Goal: Task Accomplishment & Management: Manage account settings

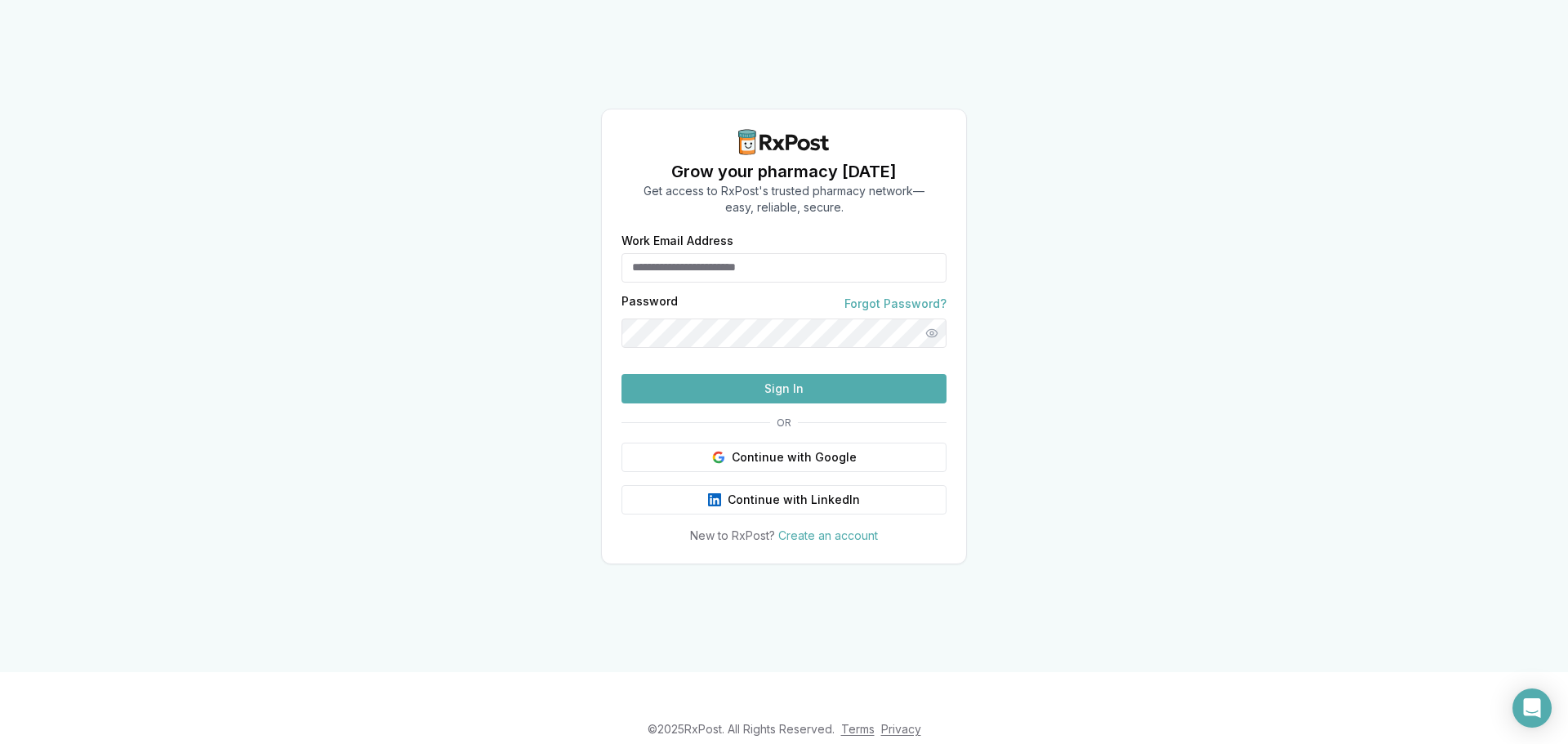
type input "**********"
click at [783, 404] on button "Sign In" at bounding box center [784, 389] width 325 height 30
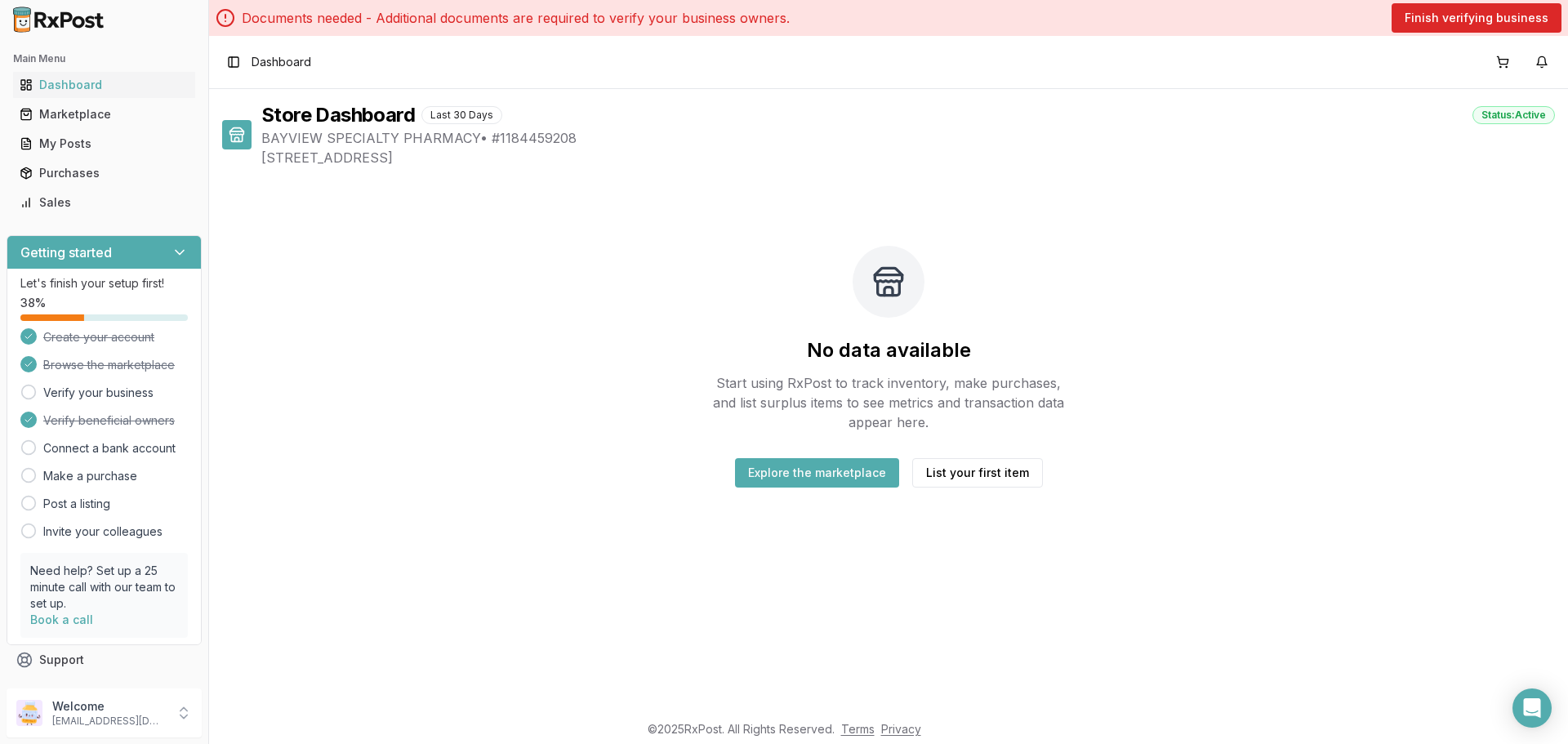
click at [31, 393] on icon at bounding box center [28, 392] width 16 height 16
click at [27, 392] on icon at bounding box center [28, 392] width 16 height 16
click at [74, 392] on link "Verify your business" at bounding box center [98, 392] width 110 height 16
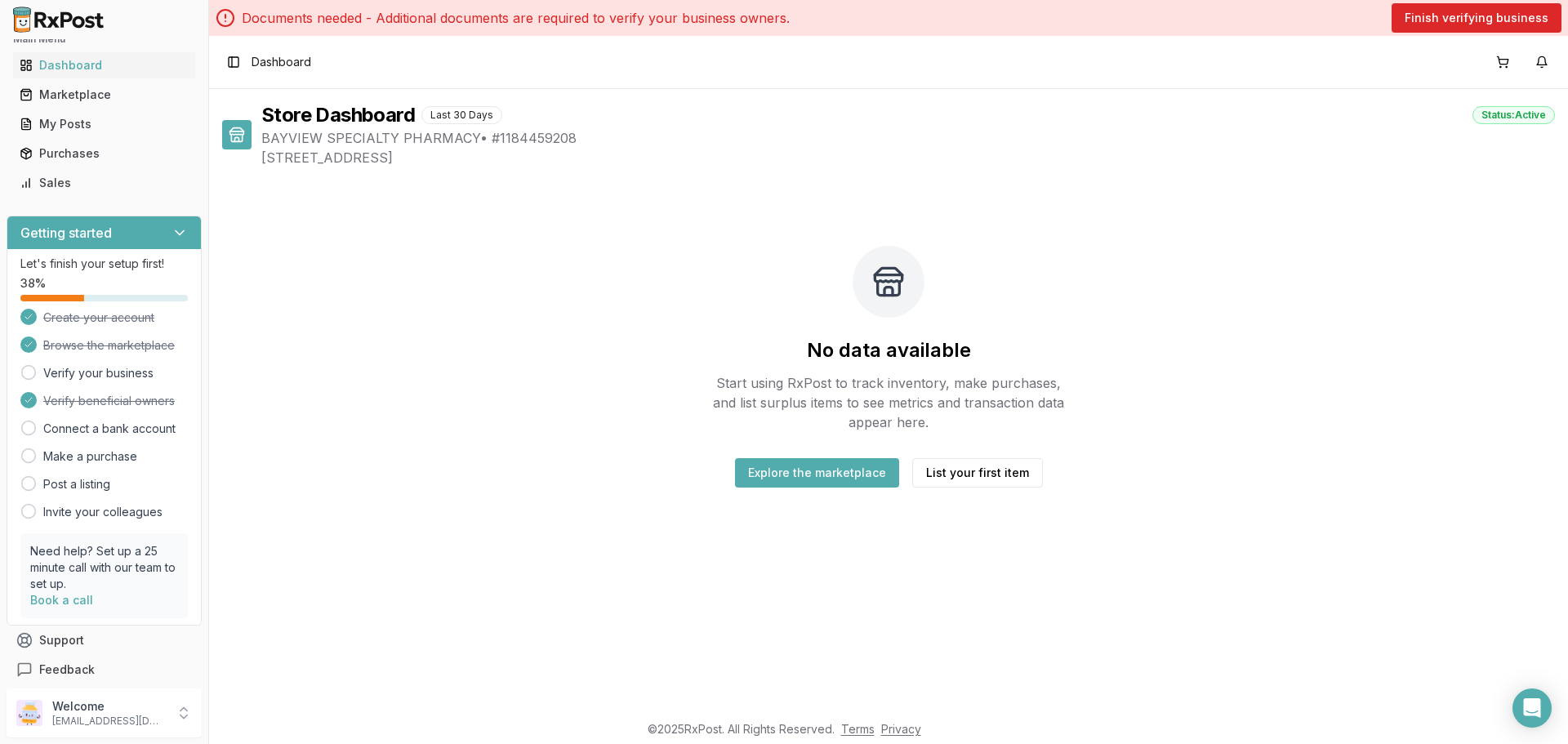
scroll to position [29, 0]
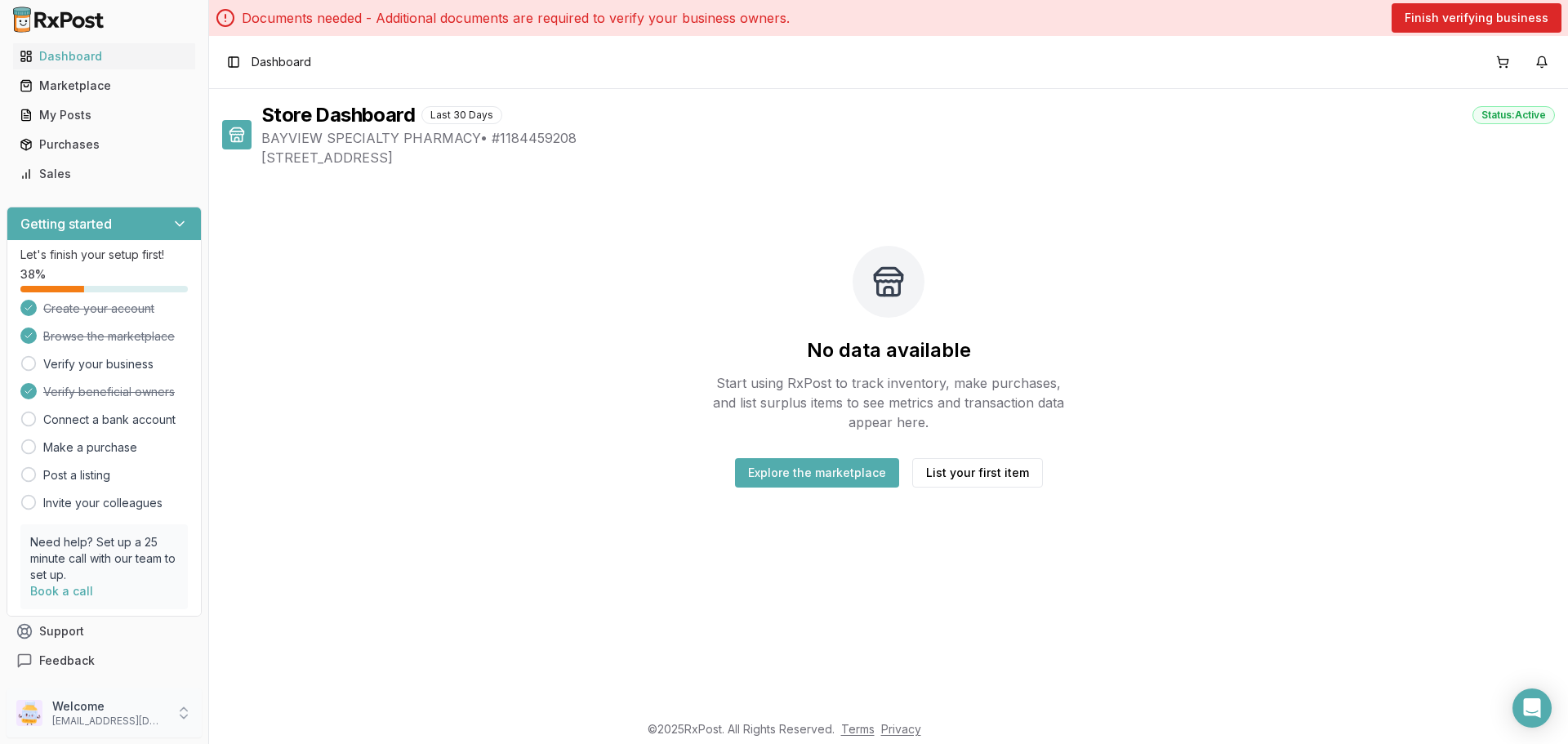
click at [91, 711] on p "Welcome" at bounding box center [109, 706] width 113 height 16
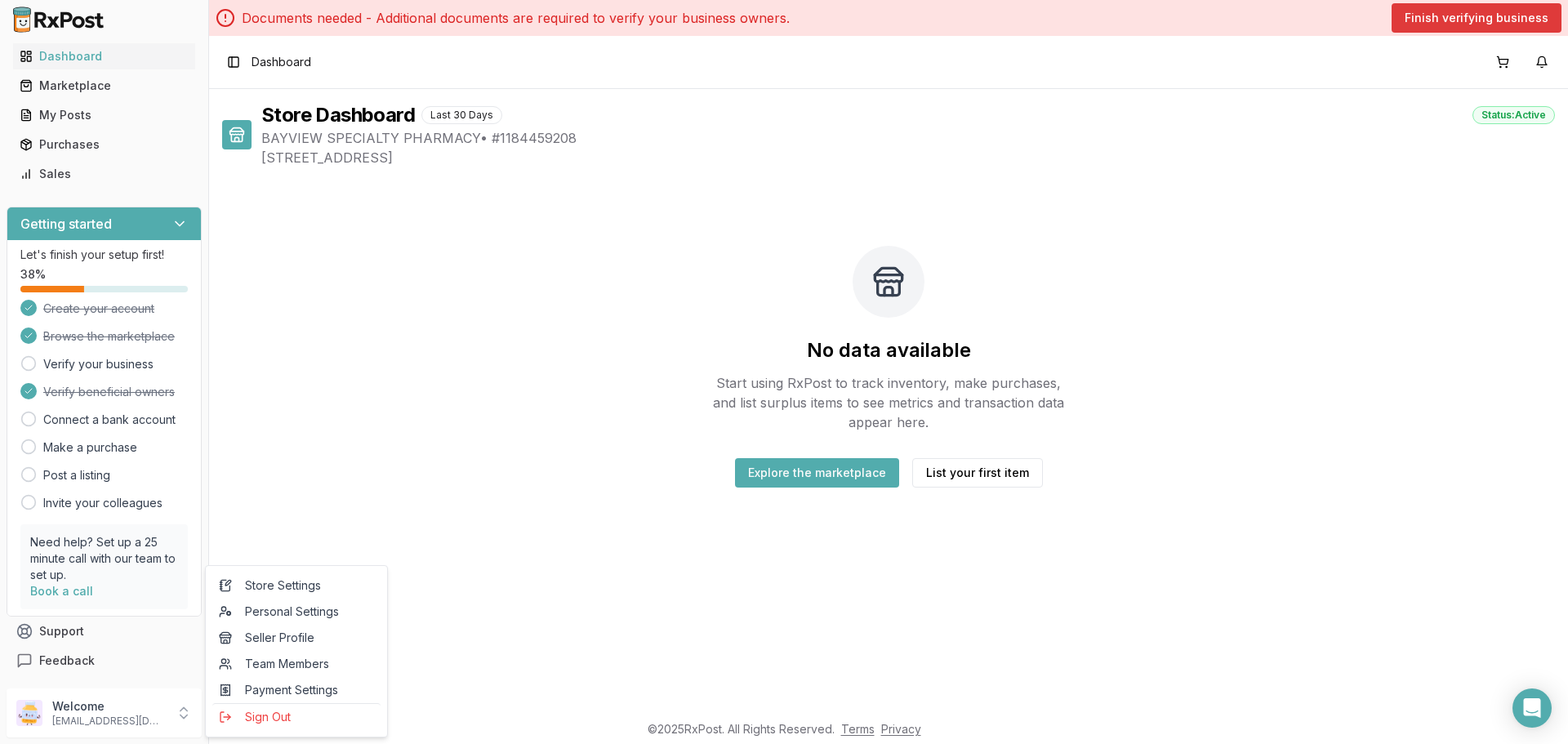
click at [1471, 24] on button "Finish verifying business" at bounding box center [1477, 17] width 169 height 30
click at [1473, 20] on button "Finish verifying business" at bounding box center [1477, 17] width 169 height 30
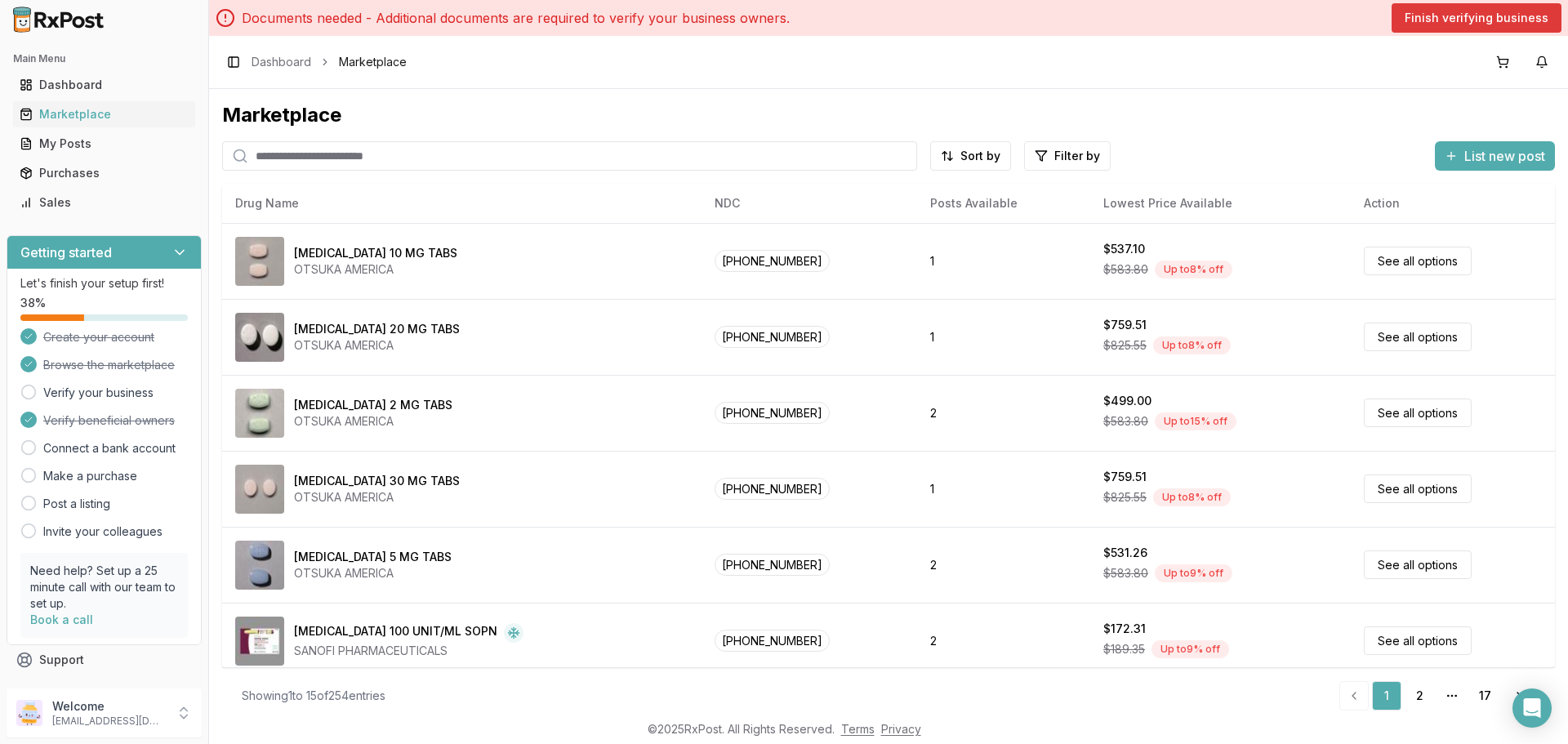
click at [1437, 12] on button "Finish verifying business" at bounding box center [1477, 17] width 169 height 30
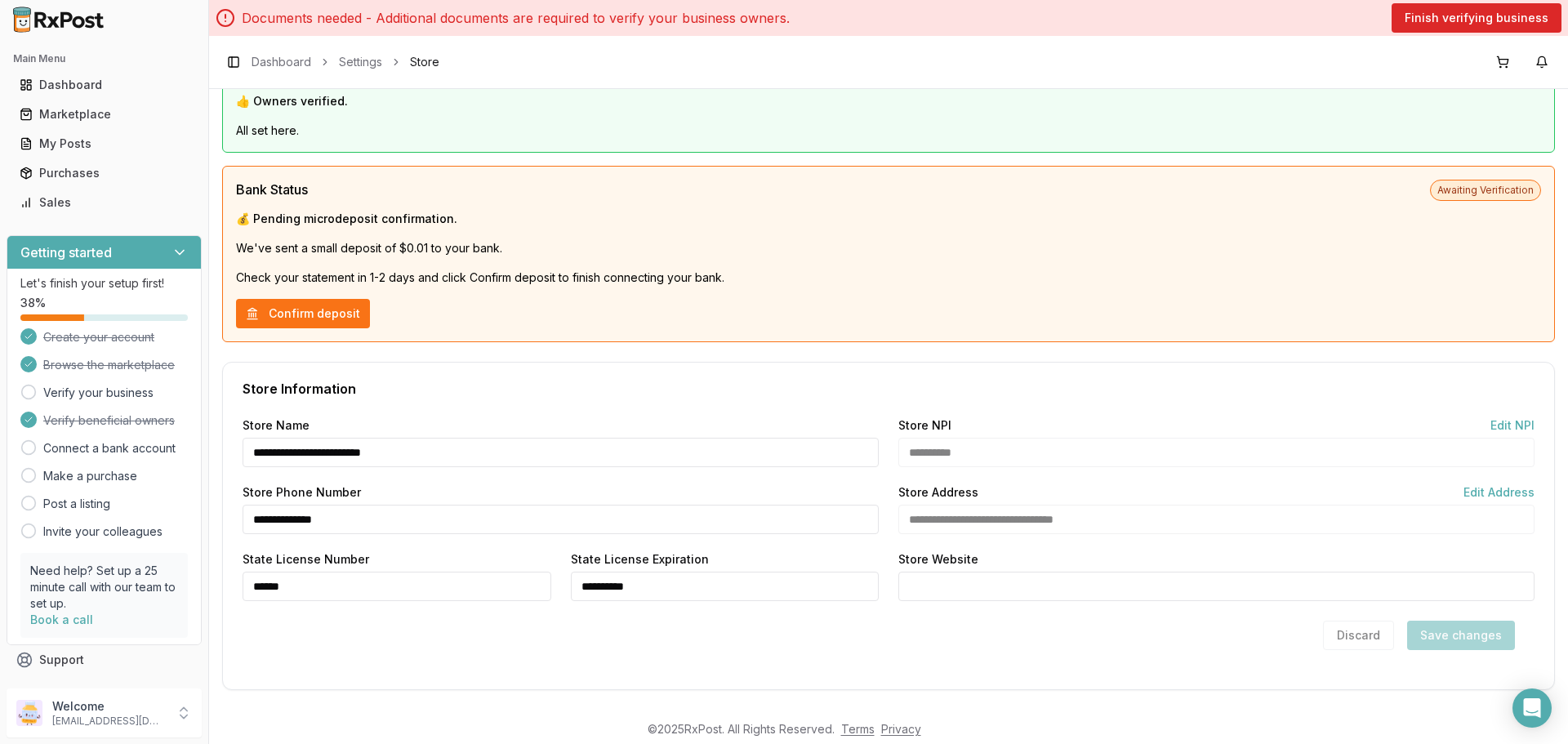
scroll to position [926, 0]
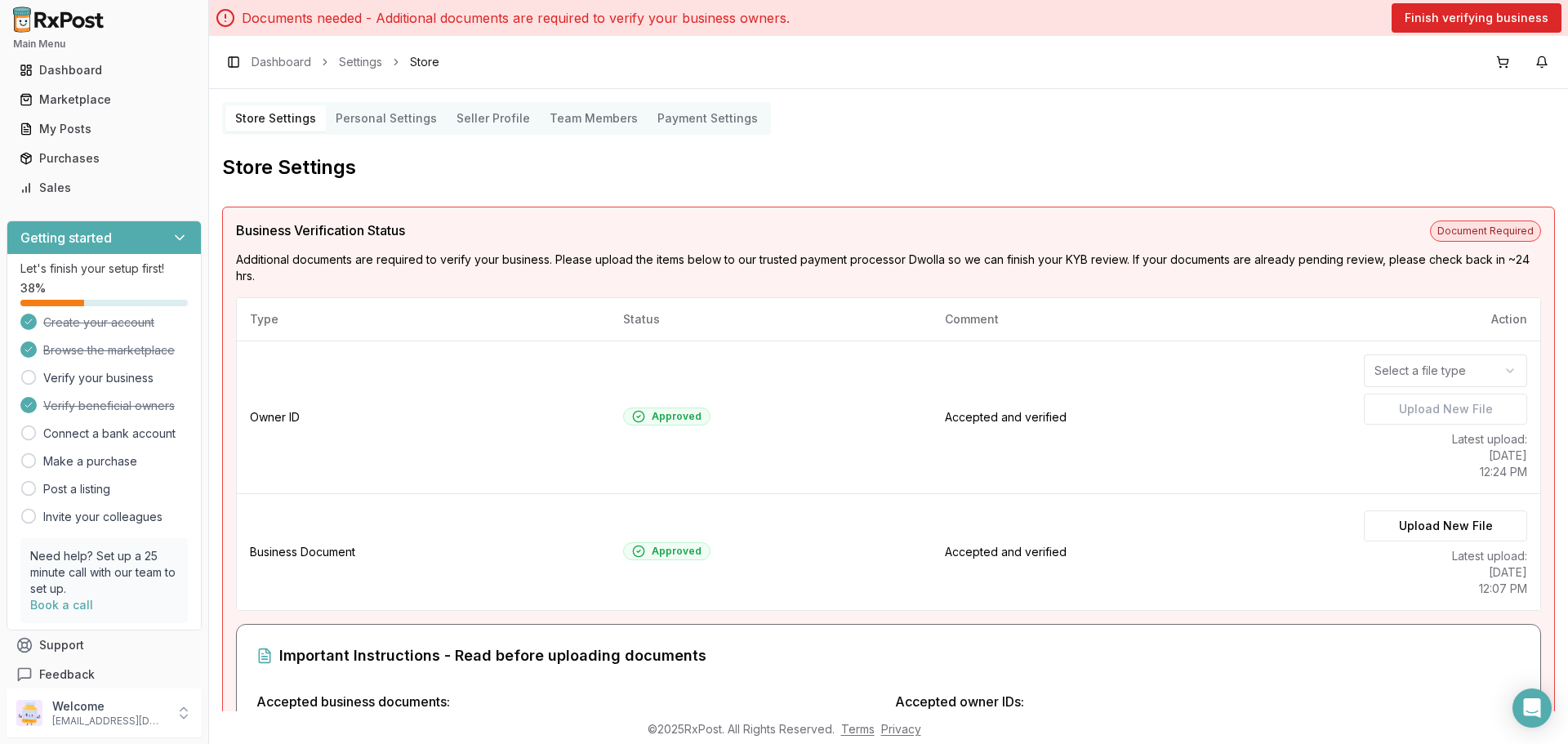
scroll to position [29, 0]
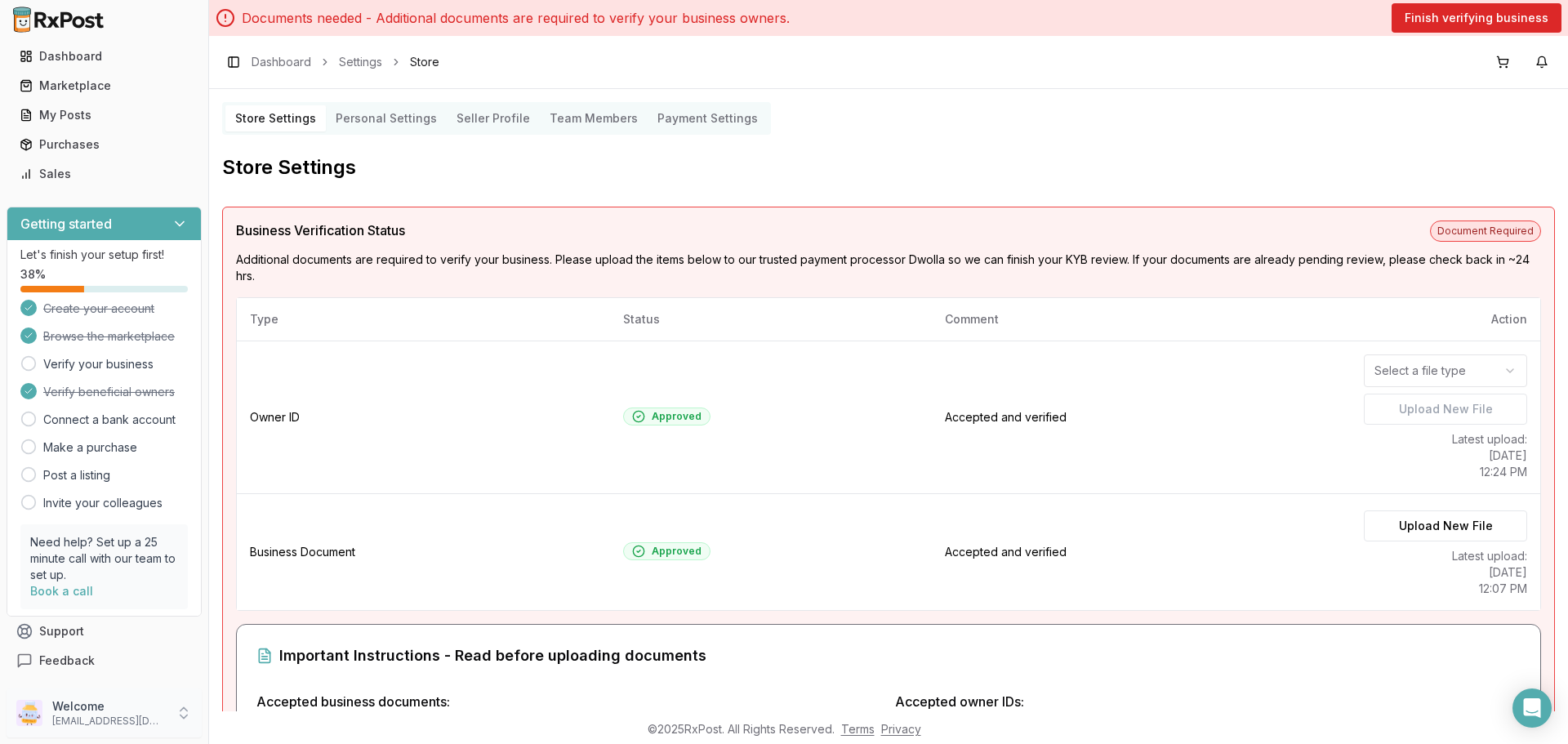
click at [114, 721] on p "[EMAIL_ADDRESS][DOMAIN_NAME]" at bounding box center [109, 722] width 113 height 13
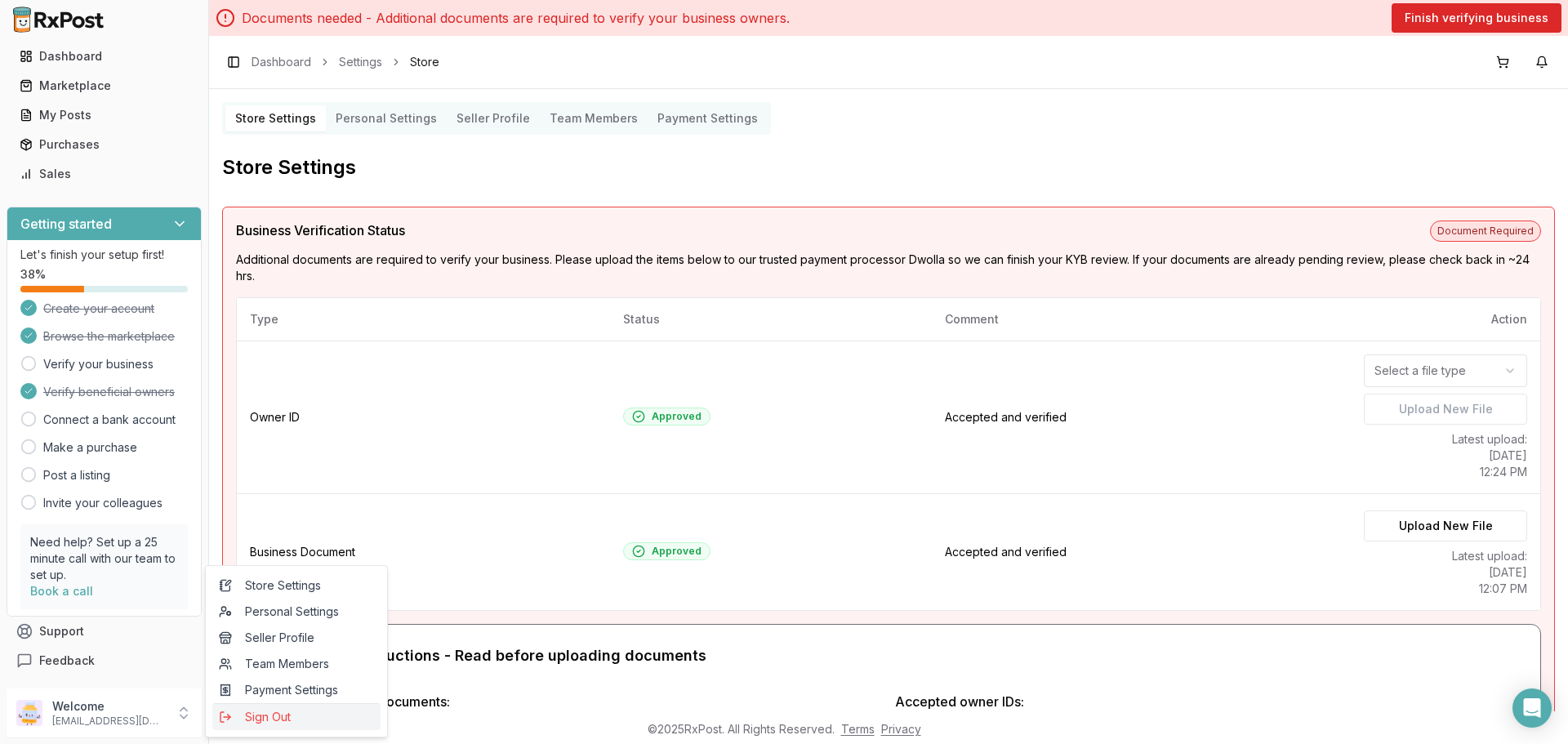
click at [294, 717] on span "Sign Out" at bounding box center [296, 717] width 155 height 16
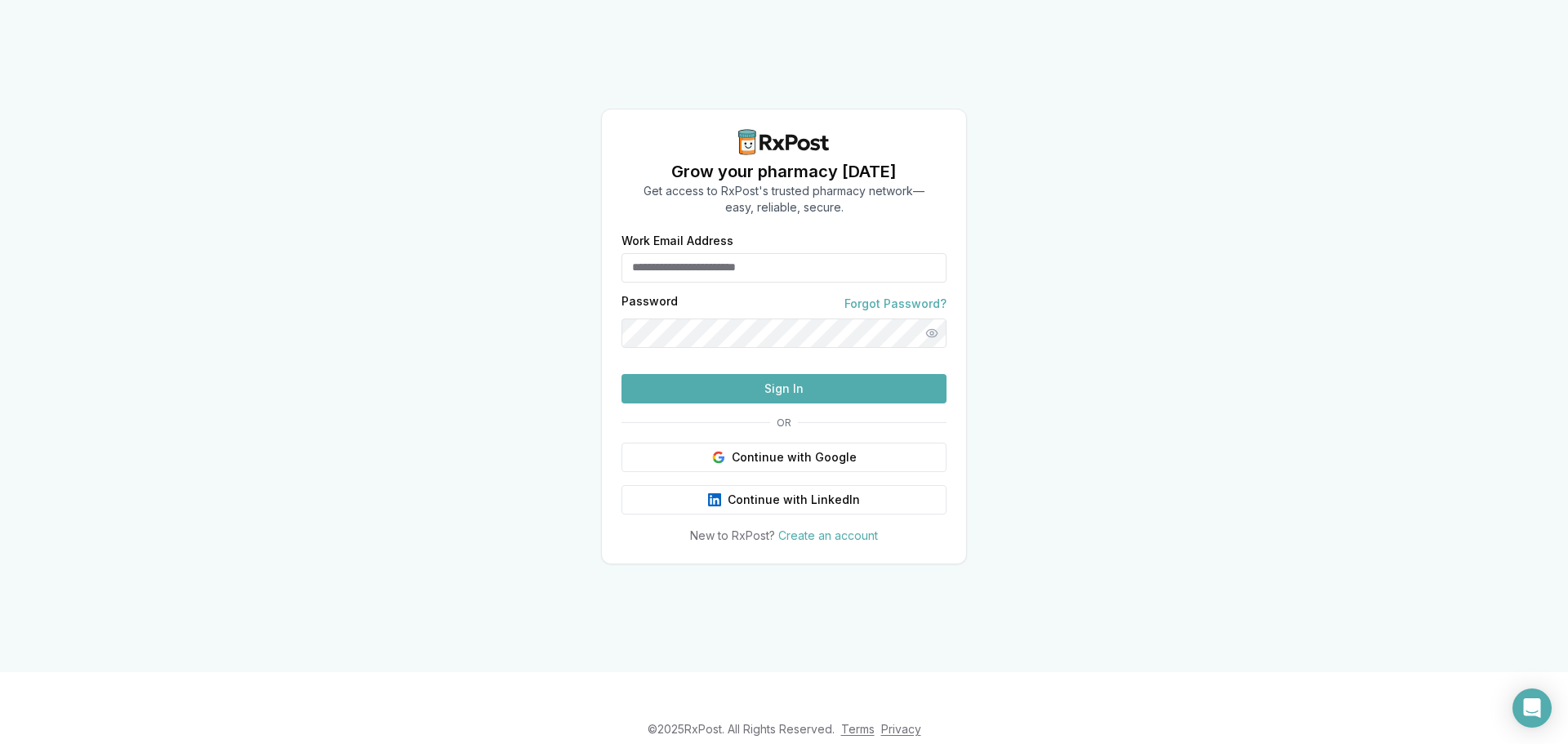
type input "**********"
click at [690, 404] on button "Sign In" at bounding box center [784, 389] width 325 height 30
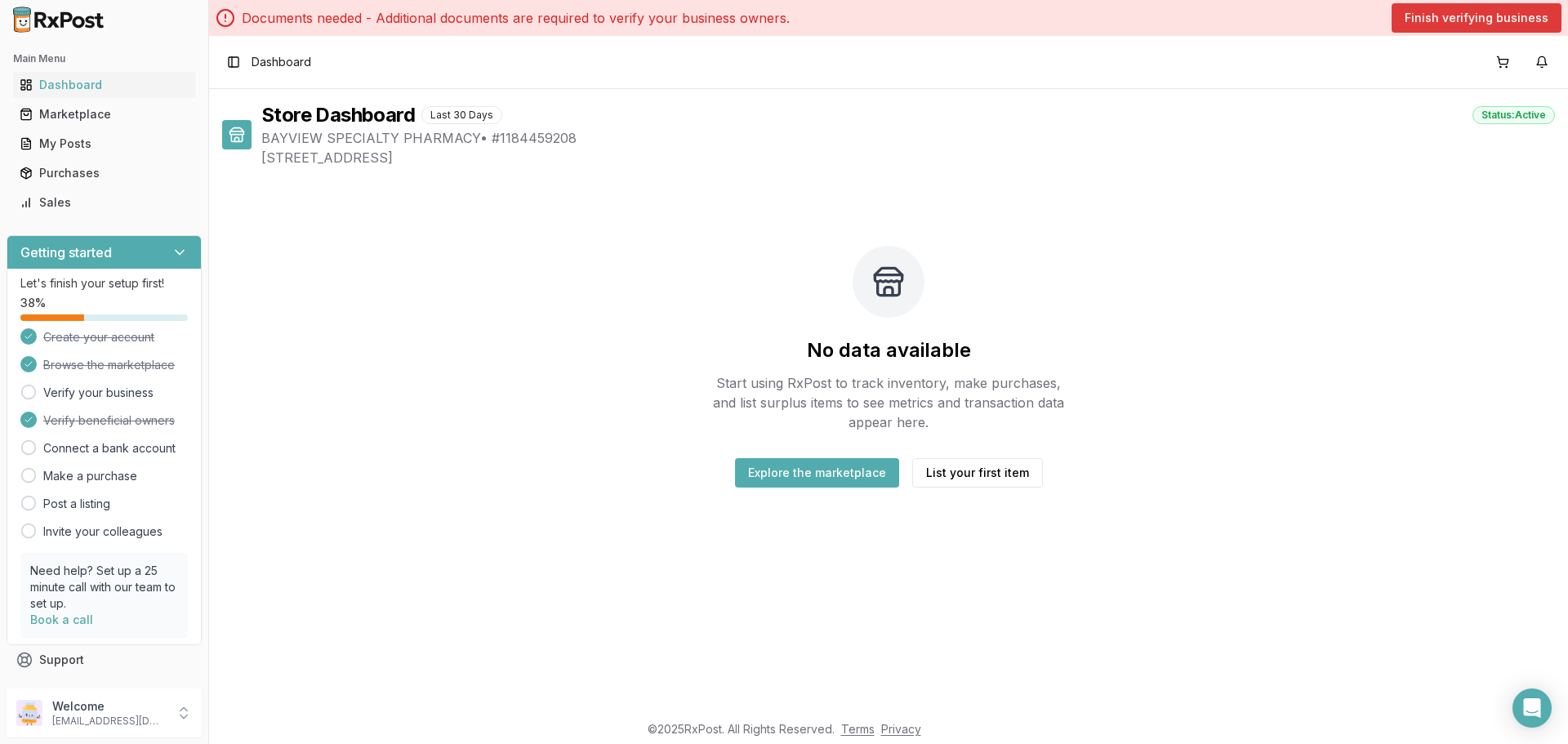
click at [1439, 17] on button "Finish verifying business" at bounding box center [1477, 17] width 169 height 30
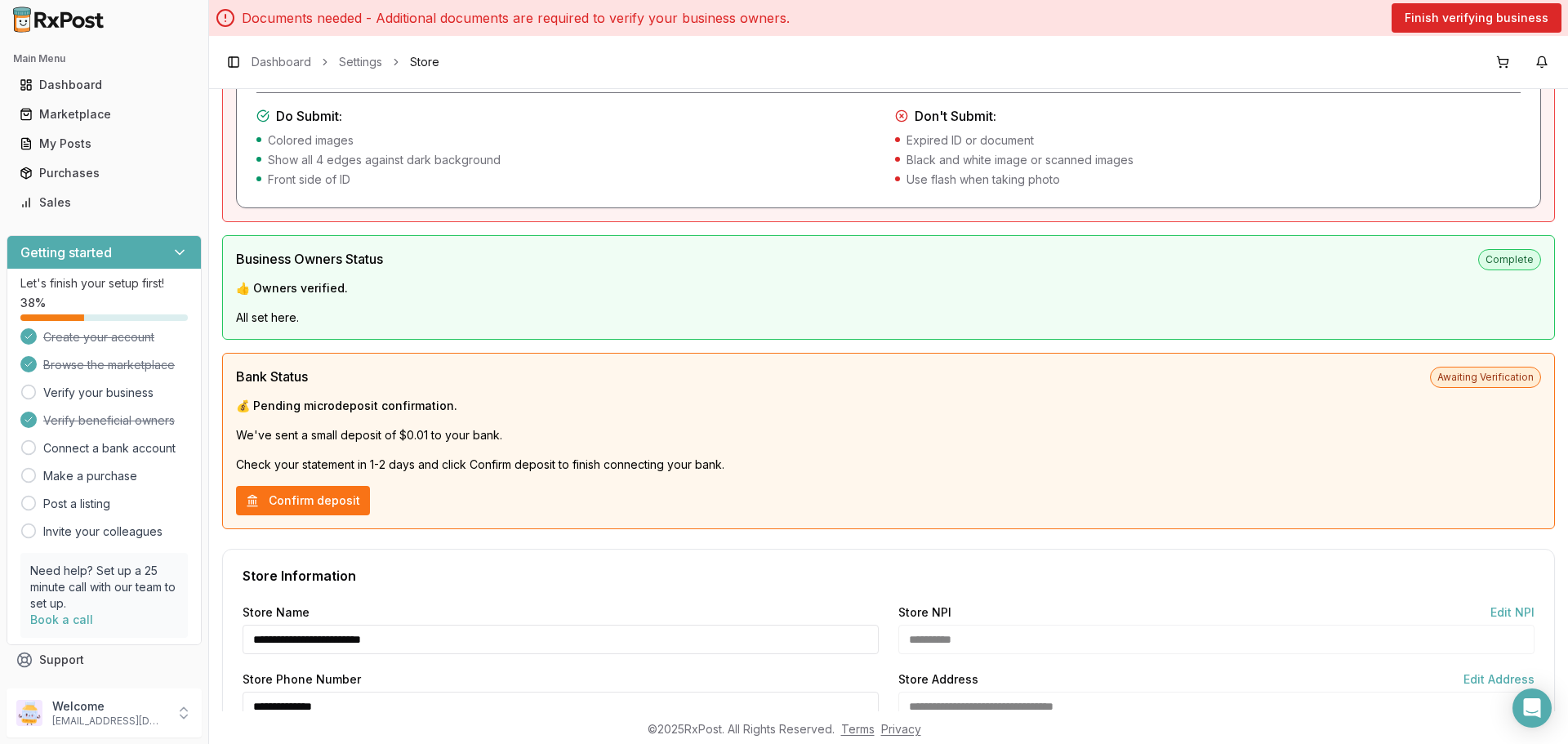
scroll to position [735, 0]
click at [318, 496] on button "Confirm deposit" at bounding box center [303, 499] width 134 height 30
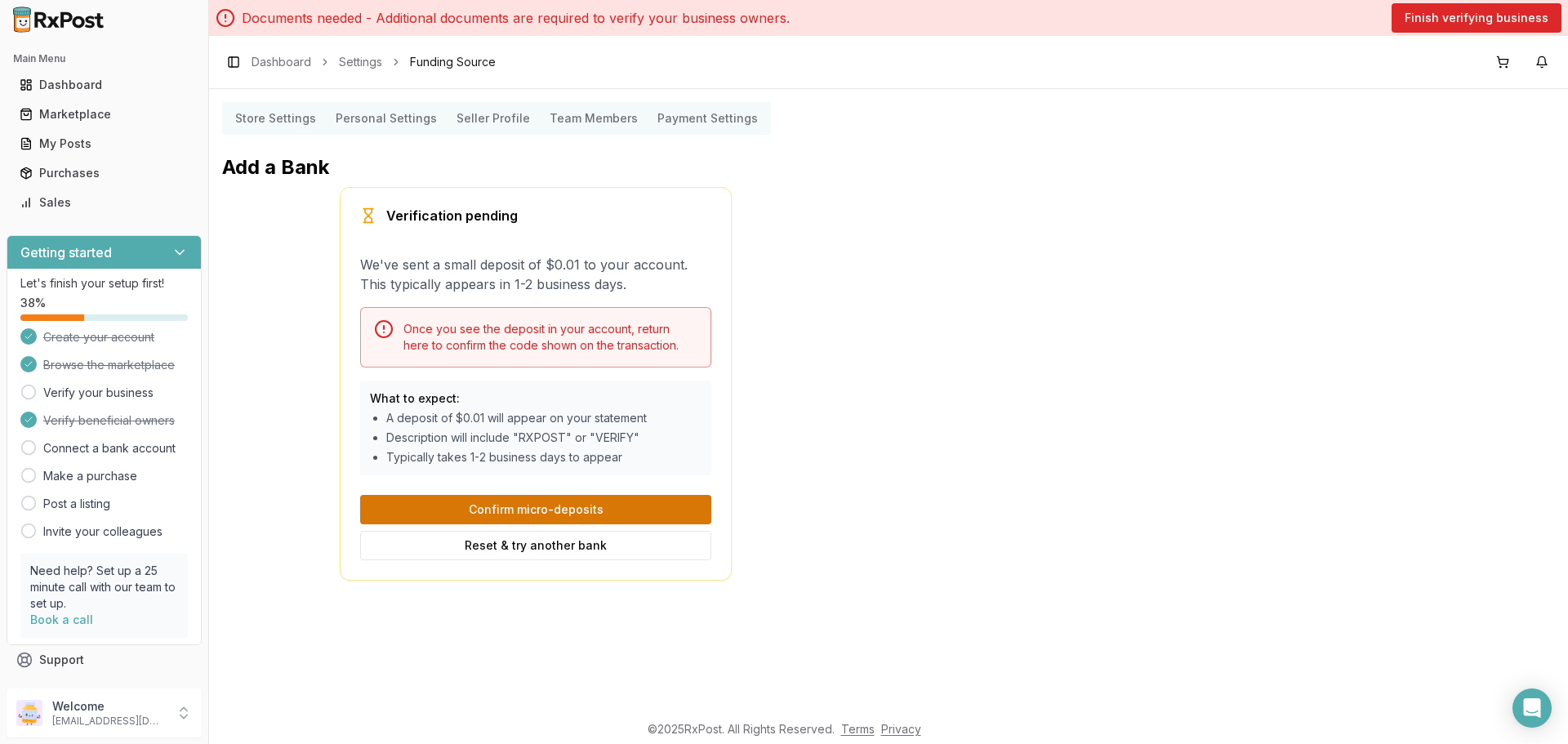
click at [489, 514] on button "Confirm micro-deposits" at bounding box center [535, 510] width 351 height 30
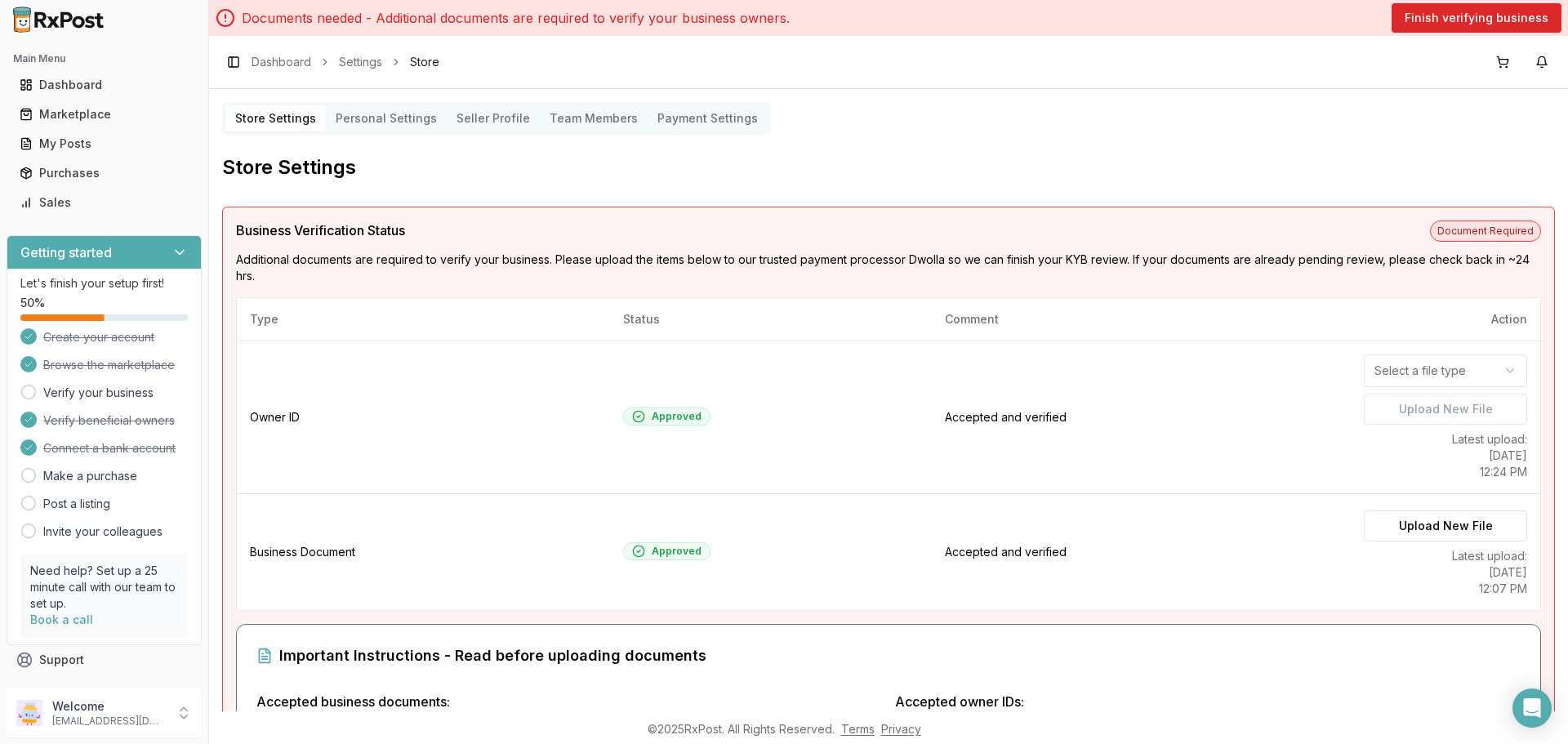
click at [1455, 232] on span "Document Required" at bounding box center [1485, 231] width 111 height 21
click at [121, 392] on link "Verify your business" at bounding box center [98, 392] width 110 height 16
click at [137, 723] on p "[EMAIL_ADDRESS][DOMAIN_NAME]" at bounding box center [109, 722] width 113 height 13
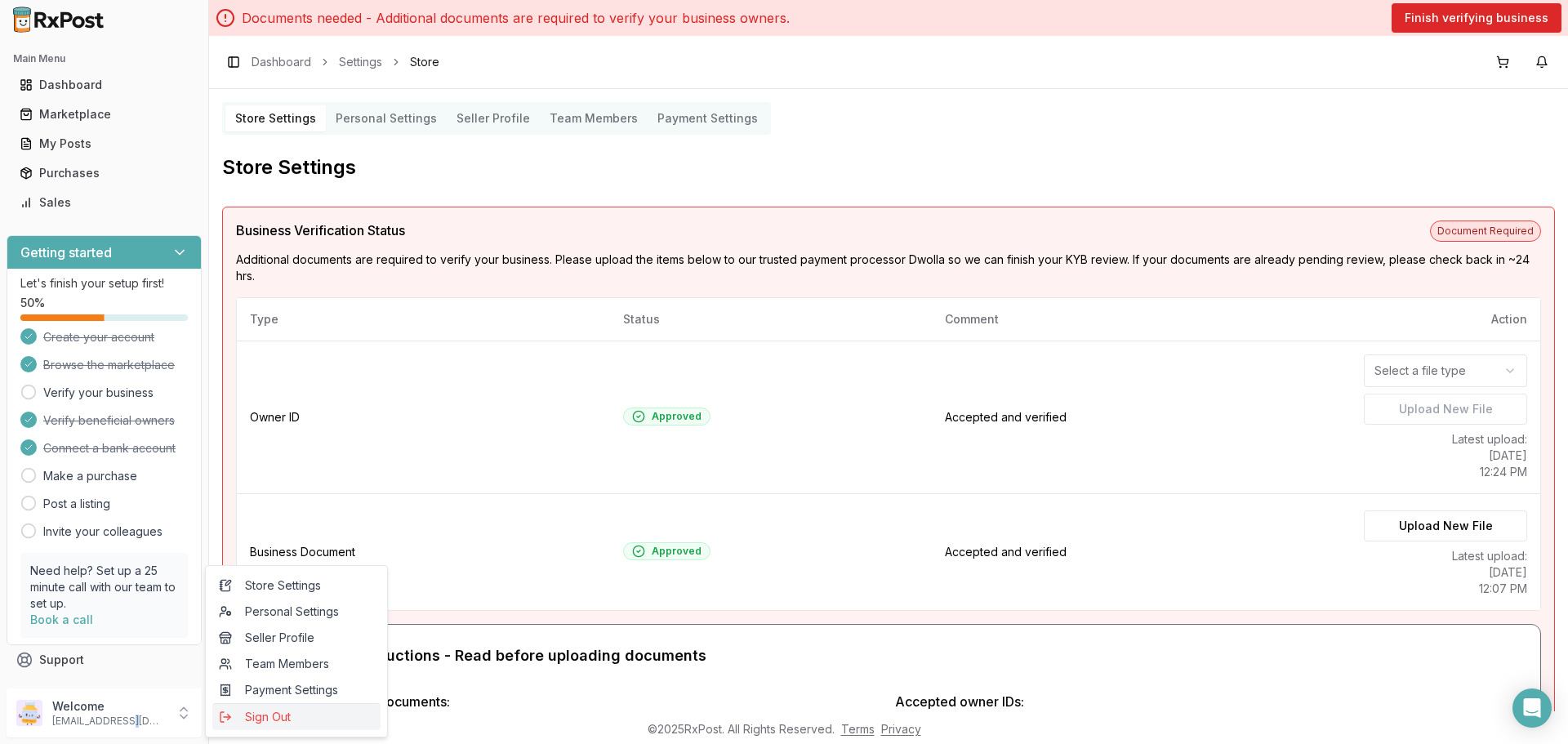
click at [305, 719] on span "Sign Out" at bounding box center [296, 717] width 155 height 16
